Goal: Information Seeking & Learning: Learn about a topic

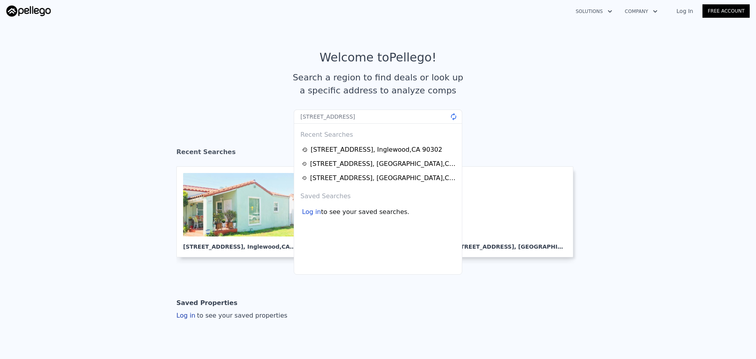
type input "[STREET_ADDRESS]"
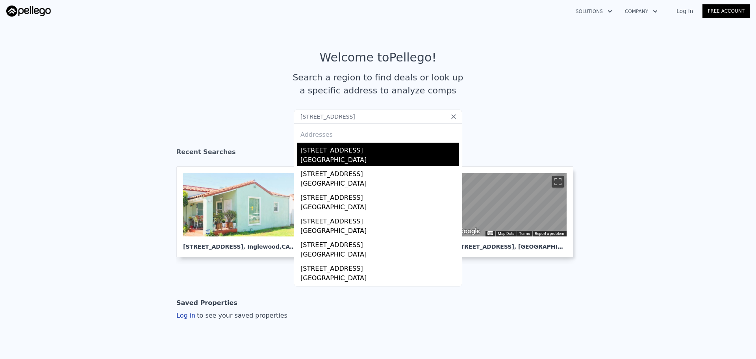
click at [329, 160] on div "Los Angeles, CA 90003" at bounding box center [379, 160] width 158 height 11
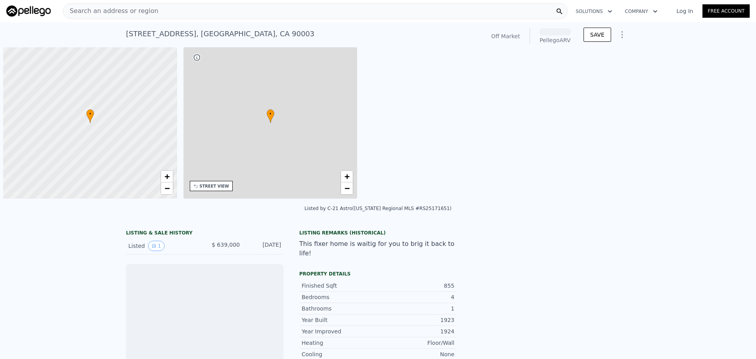
scroll to position [0, 3]
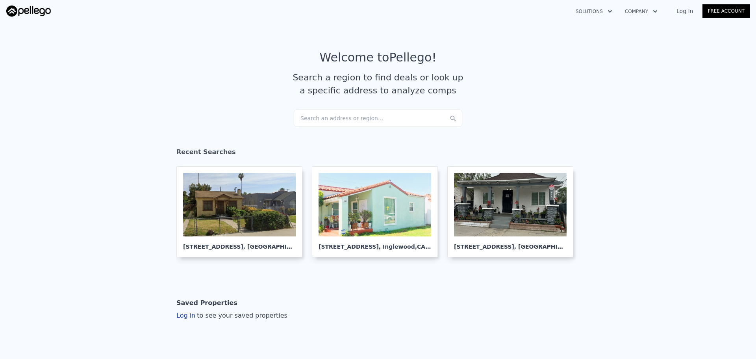
drag, startPoint x: 475, startPoint y: 82, endPoint x: 458, endPoint y: 92, distance: 19.7
click at [476, 82] on article "Welcome to Pellego ! Search a region to find deals or look up a specific addres…" at bounding box center [378, 79] width 504 height 59
click at [394, 115] on div "Search an address or region..." at bounding box center [378, 117] width 168 height 17
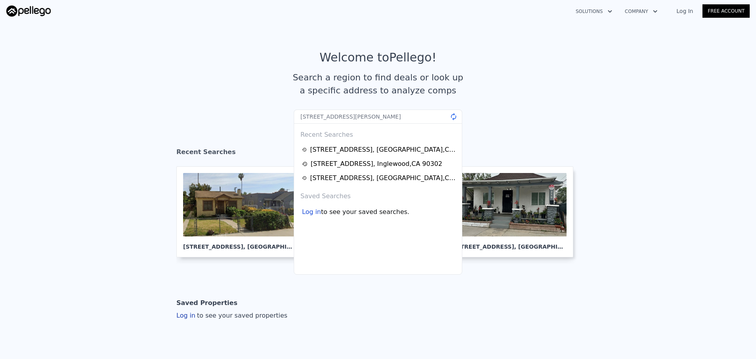
type input "[STREET_ADDRESS][PERSON_NAME]"
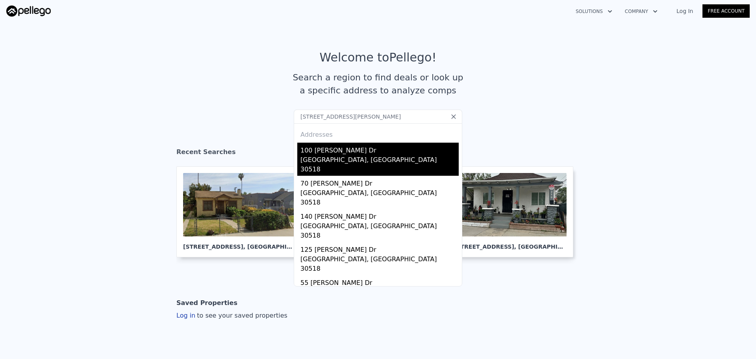
click at [343, 154] on div "100 [PERSON_NAME] Dr" at bounding box center [379, 148] width 158 height 13
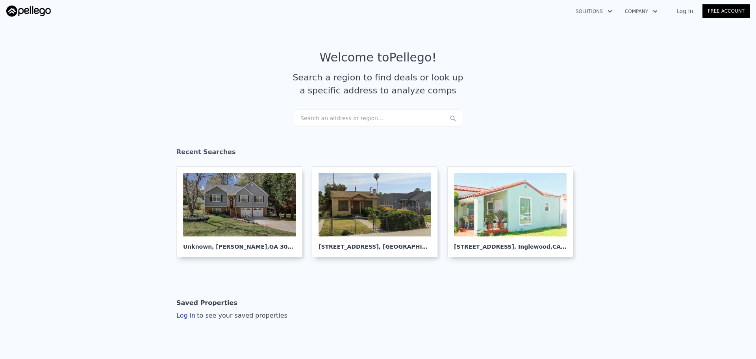
click at [366, 118] on div "Search an address or region..." at bounding box center [378, 117] width 168 height 17
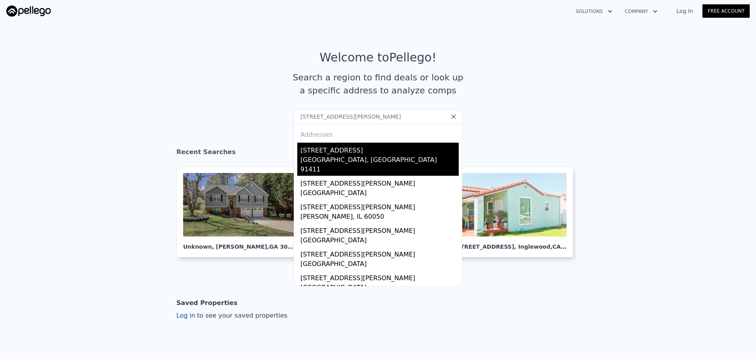
type input "5401 lemona Sherman way, CA"
click at [321, 148] on div "5401 Lemona Ave" at bounding box center [379, 148] width 158 height 13
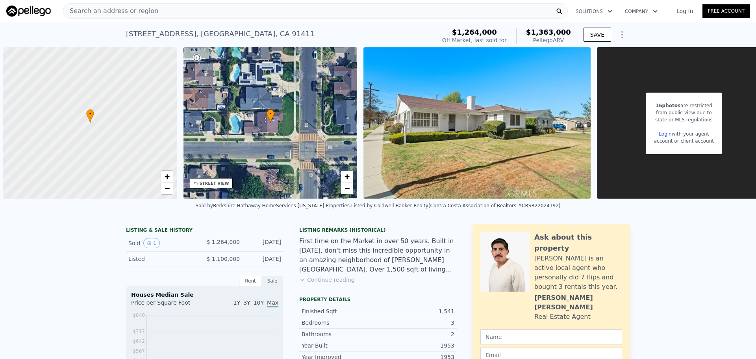
scroll to position [0, 3]
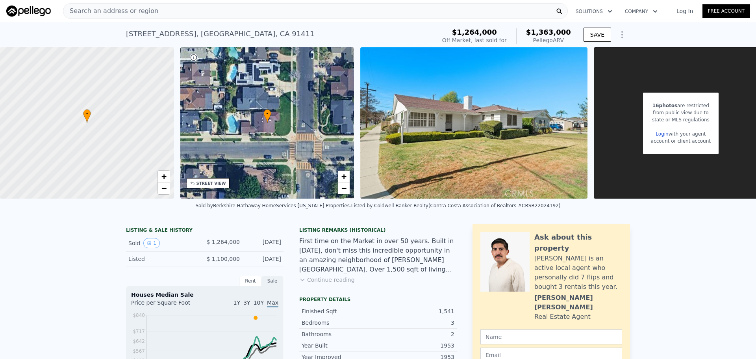
click at [222, 13] on div "Search an address or region" at bounding box center [315, 11] width 505 height 16
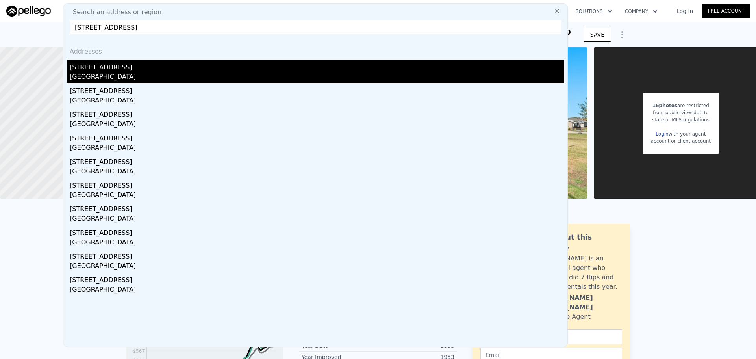
type input "682 E 120th St, Los Angeles, CA 90059"
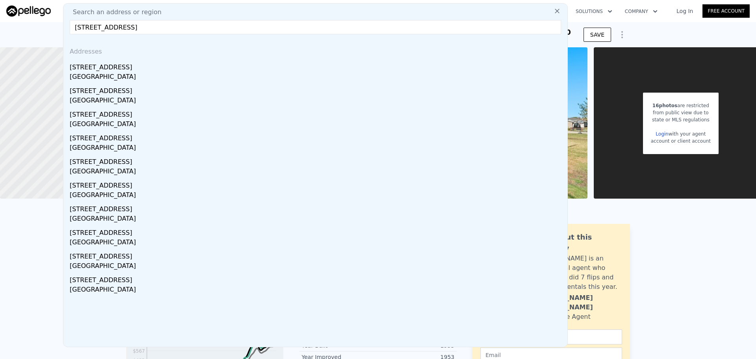
drag, startPoint x: 100, startPoint y: 62, endPoint x: 144, endPoint y: 1, distance: 75.7
click at [100, 63] on div "682 E 120th Street E" at bounding box center [317, 65] width 494 height 13
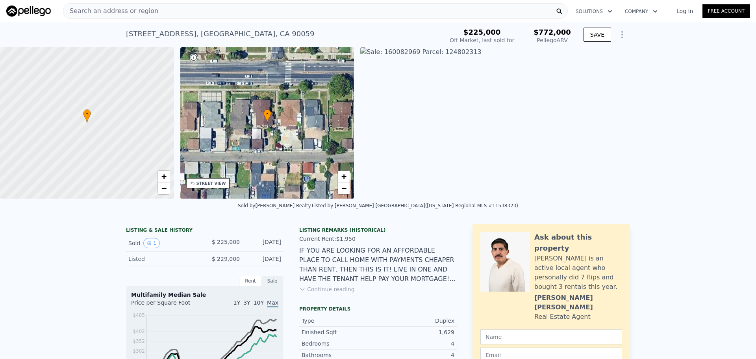
click at [238, 11] on div "Search an address or region" at bounding box center [315, 11] width 505 height 16
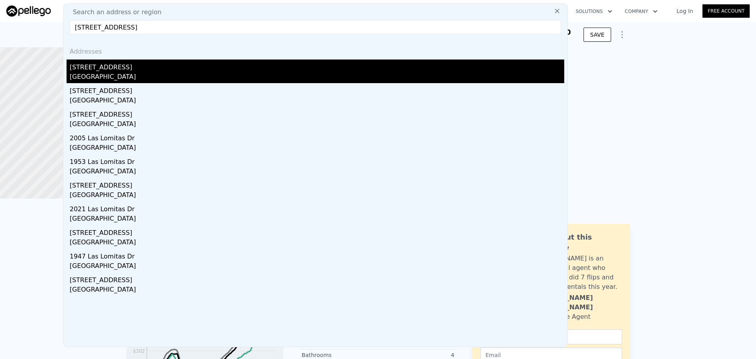
type input "2223 Las Lomitas Dr, Hacienda Heights, CA 91745"
click at [93, 71] on div "2223 Las Lomitas Dr" at bounding box center [317, 65] width 494 height 13
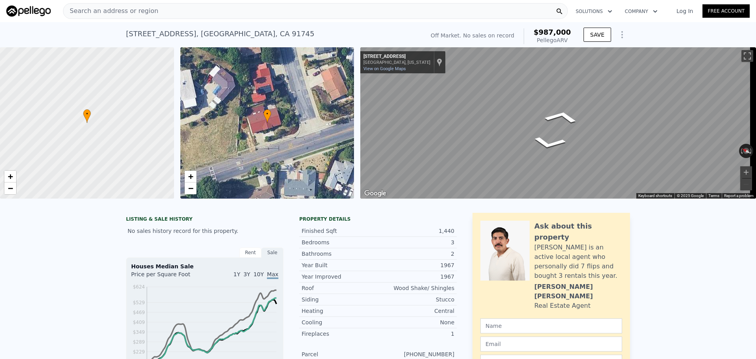
click at [343, 91] on div "• + − • + − ← Move left → Move right ↑ Move up ↓ Move down + Zoom in - Zoom out…" at bounding box center [378, 122] width 756 height 151
